Goal: Understand process/instructions: Learn how to perform a task or action

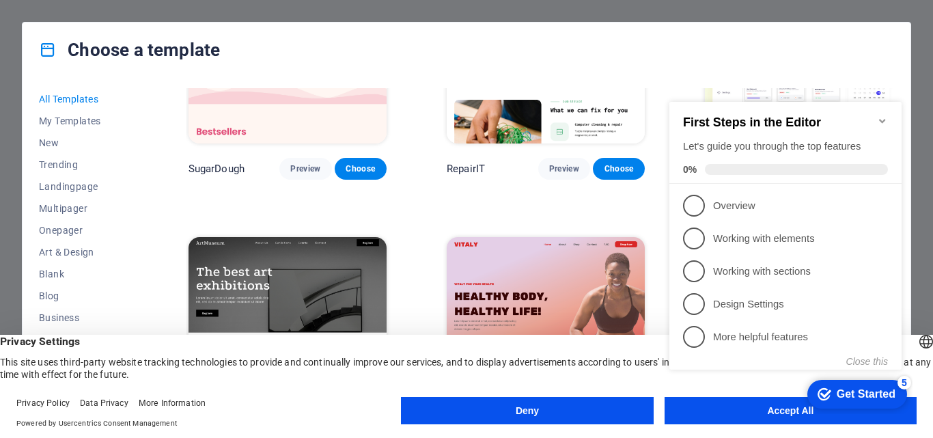
click at [783, 407] on div "checkmark Get Started 5 First Steps in the Editor Let's guide you through the t…" at bounding box center [788, 248] width 249 height 332
click at [782, 409] on div "checkmark Get Started 5 First Steps in the Editor Let's guide you through the t…" at bounding box center [788, 248] width 249 height 332
click at [856, 390] on div "Get Started" at bounding box center [866, 394] width 59 height 12
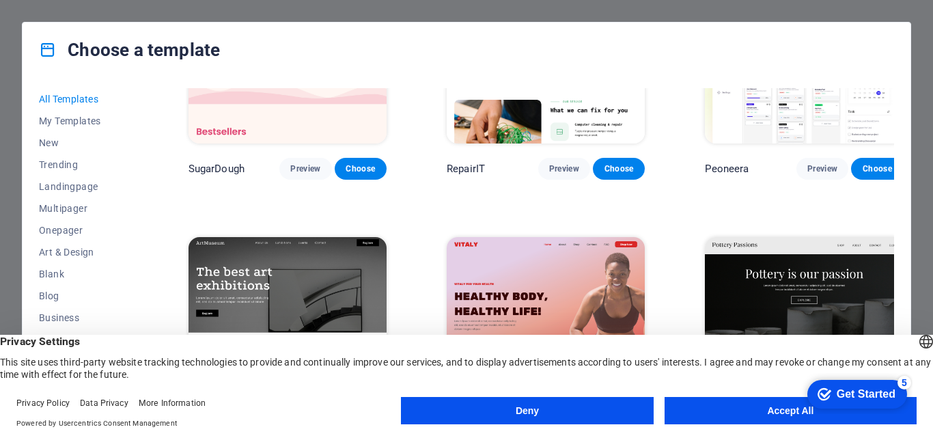
click at [750, 409] on button "Accept All" at bounding box center [791, 410] width 252 height 27
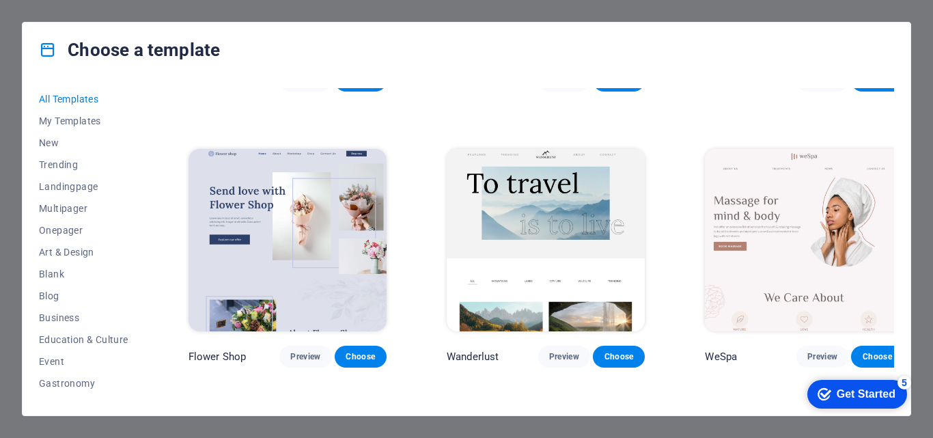
scroll to position [3256, 0]
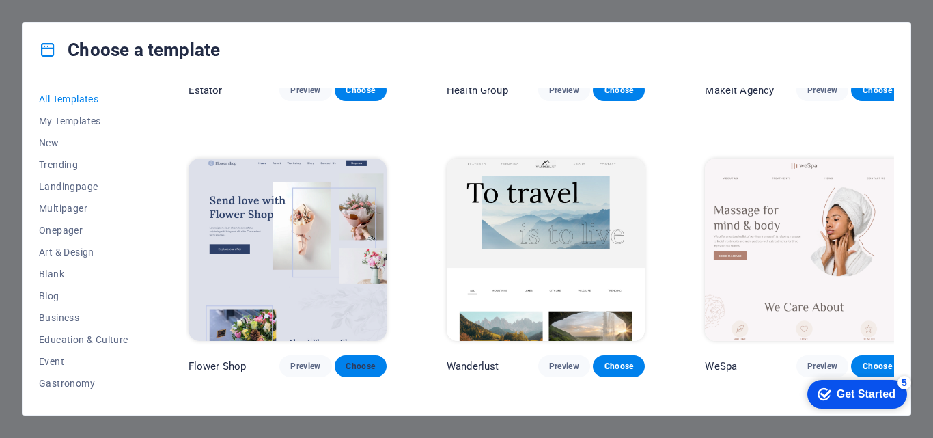
click at [357, 361] on span "Choose" at bounding box center [361, 366] width 30 height 11
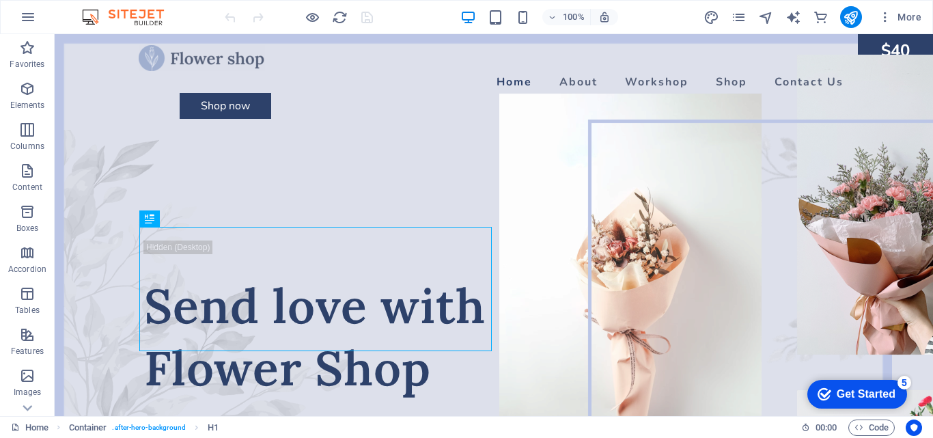
click at [871, 383] on div "checkmark Get Started 5" at bounding box center [858, 394] width 100 height 29
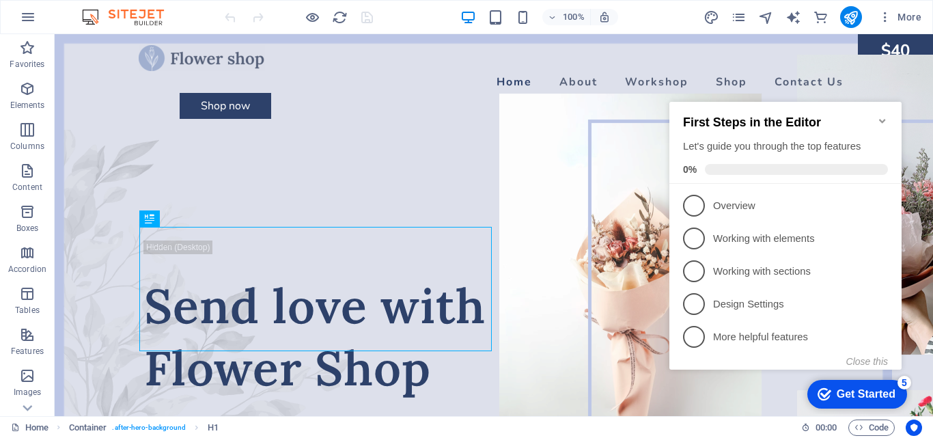
click at [871, 383] on div "checkmark Get Started 5" at bounding box center [858, 394] width 100 height 29
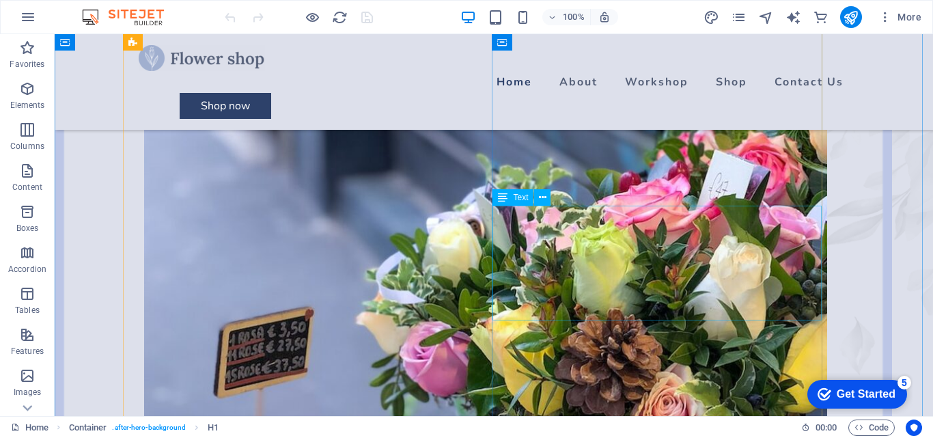
scroll to position [916, 0]
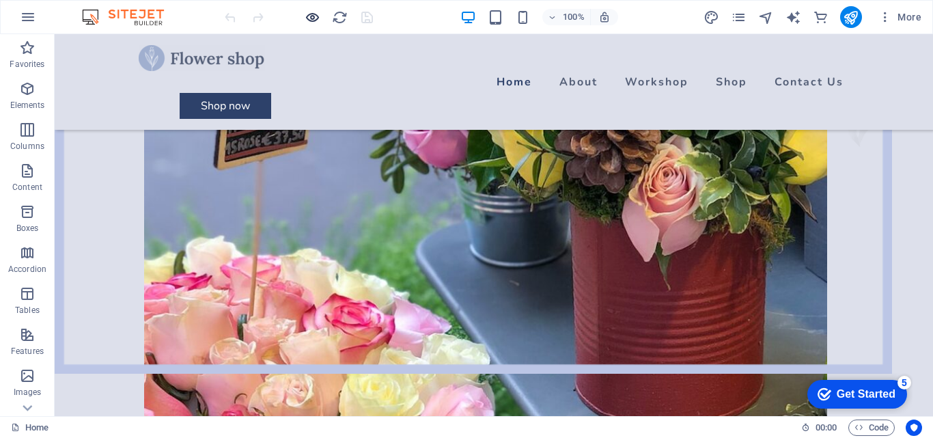
click at [312, 18] on icon "button" at bounding box center [313, 18] width 16 height 16
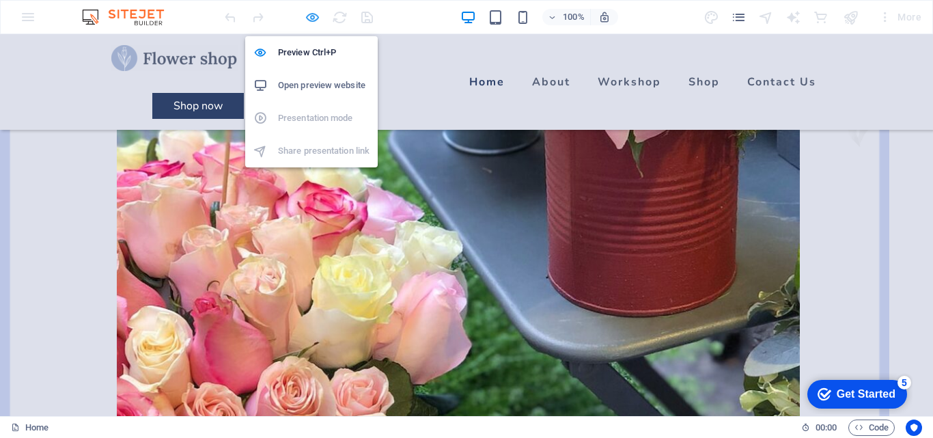
scroll to position [2340, 0]
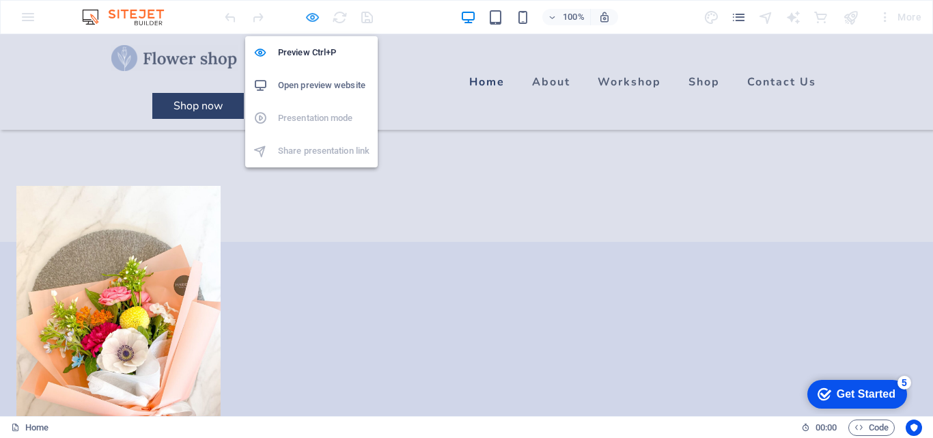
click at [312, 18] on icon "button" at bounding box center [313, 18] width 16 height 16
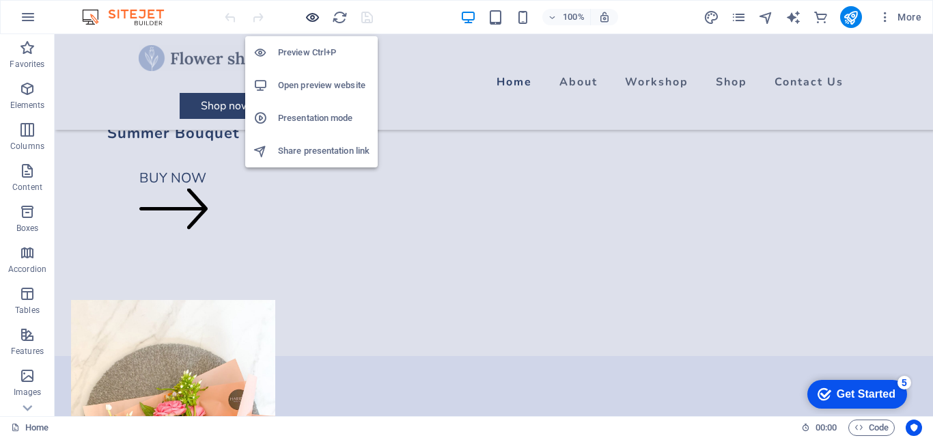
scroll to position [2678, 0]
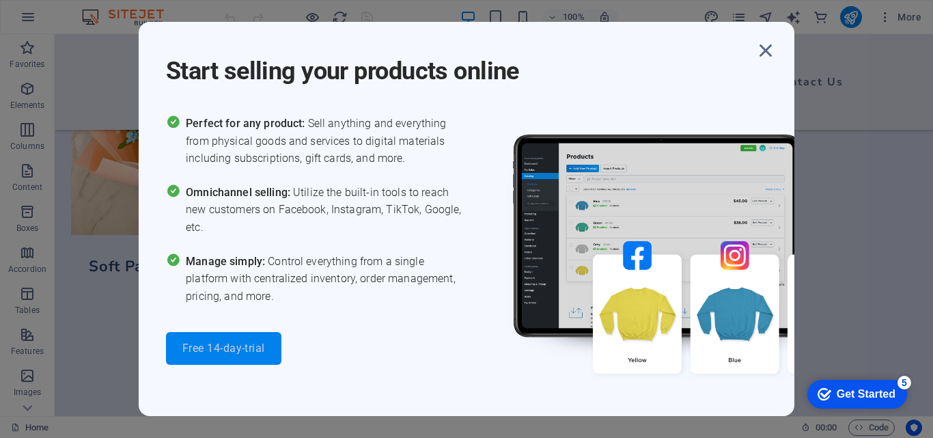
click at [195, 351] on span "Free 14-day-trial" at bounding box center [223, 348] width 83 height 11
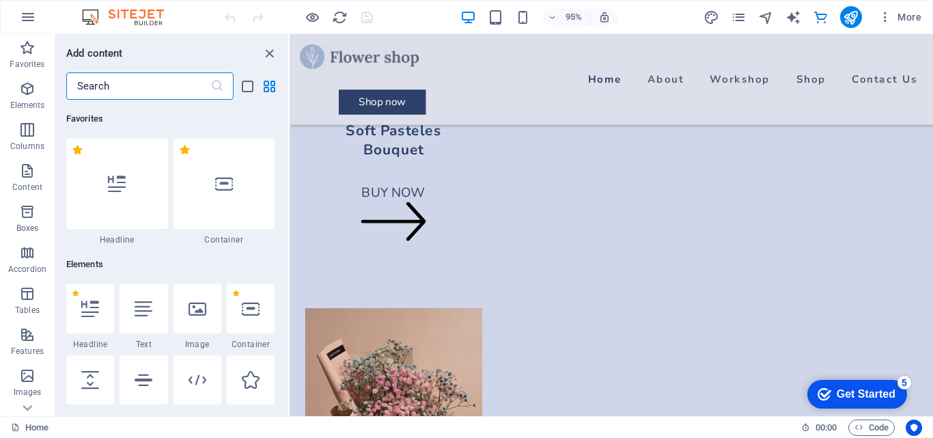
scroll to position [13169, 0]
